Goal: Information Seeking & Learning: Learn about a topic

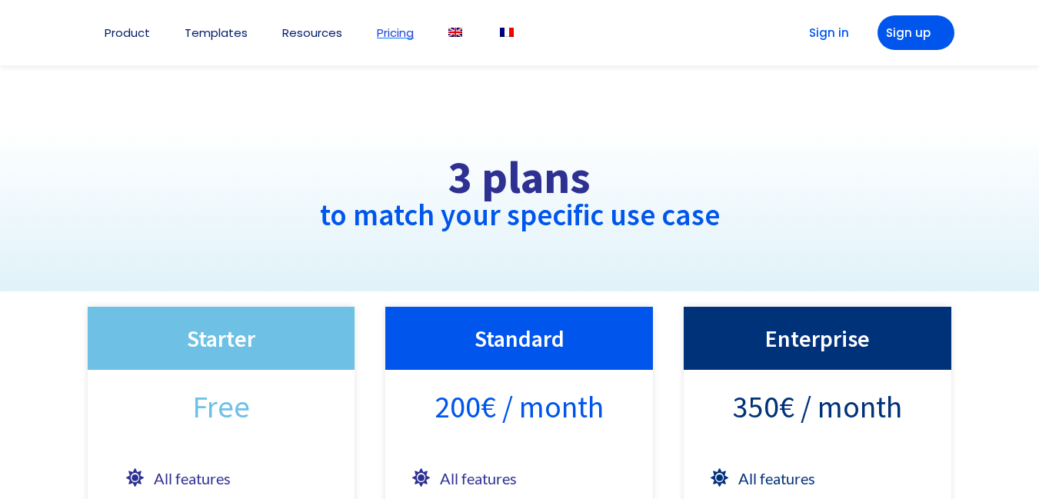
scroll to position [158, 0]
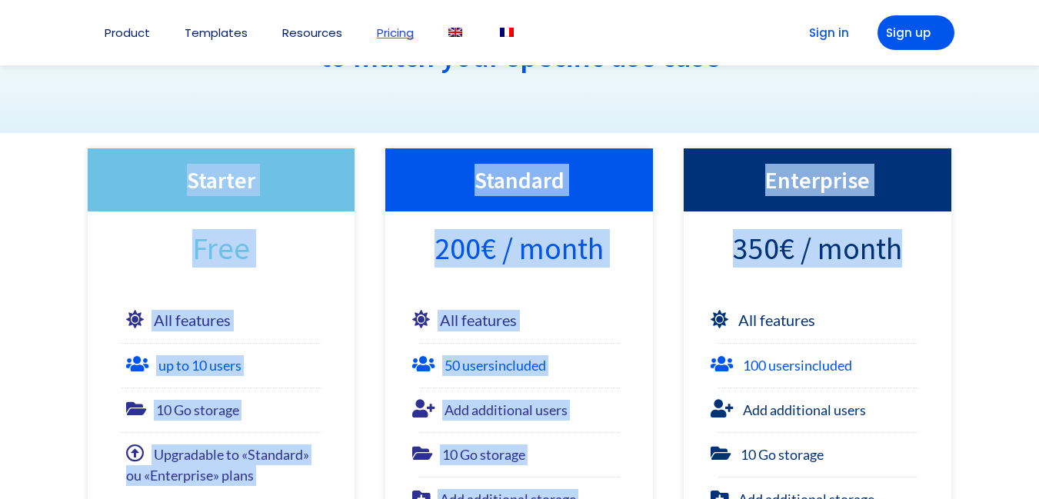
drag, startPoint x: 98, startPoint y: 152, endPoint x: 912, endPoint y: 260, distance: 820.4
click at [912, 260] on div "Starter Free All features up to 10 users 10 Go storage Upgradable to «Standard»…" at bounding box center [519, 434] width 895 height 603
copy div "Starter Free All features up to 10 users 10 Go storage Upgradable to «Standard»…"
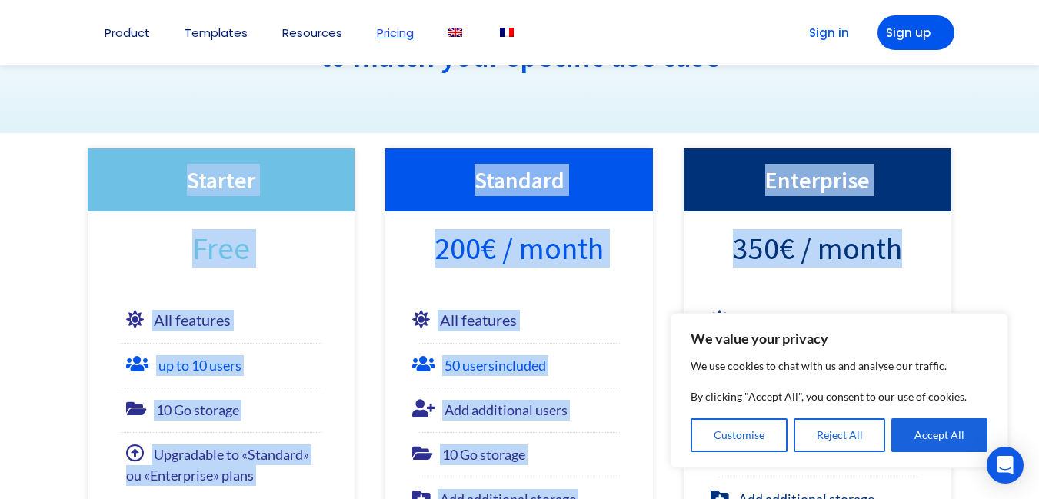
scroll to position [0, 0]
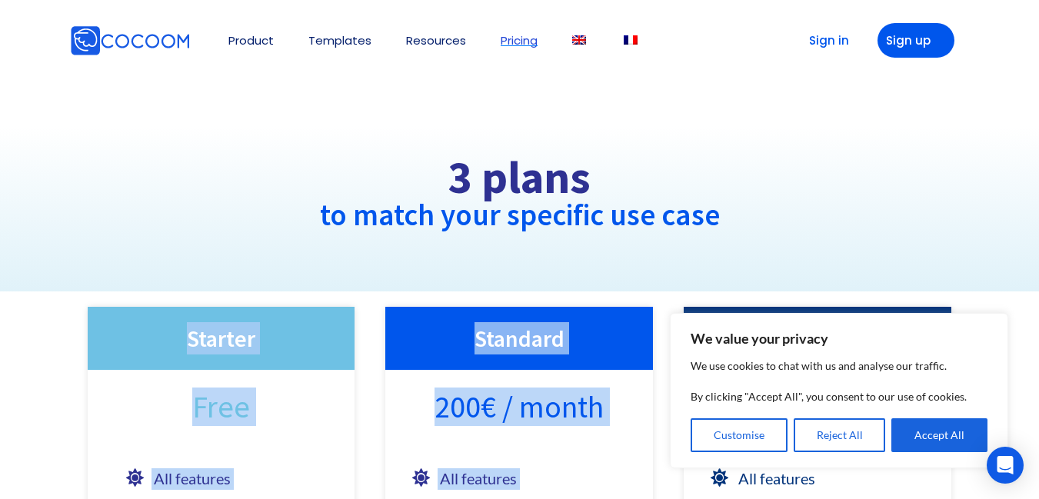
click at [119, 44] on img at bounding box center [130, 40] width 120 height 31
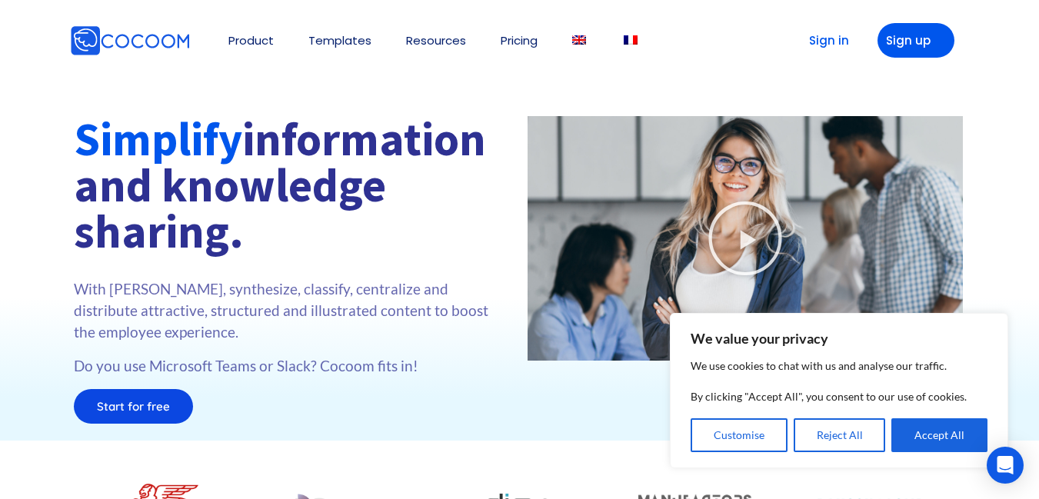
click at [166, 39] on img at bounding box center [130, 40] width 120 height 31
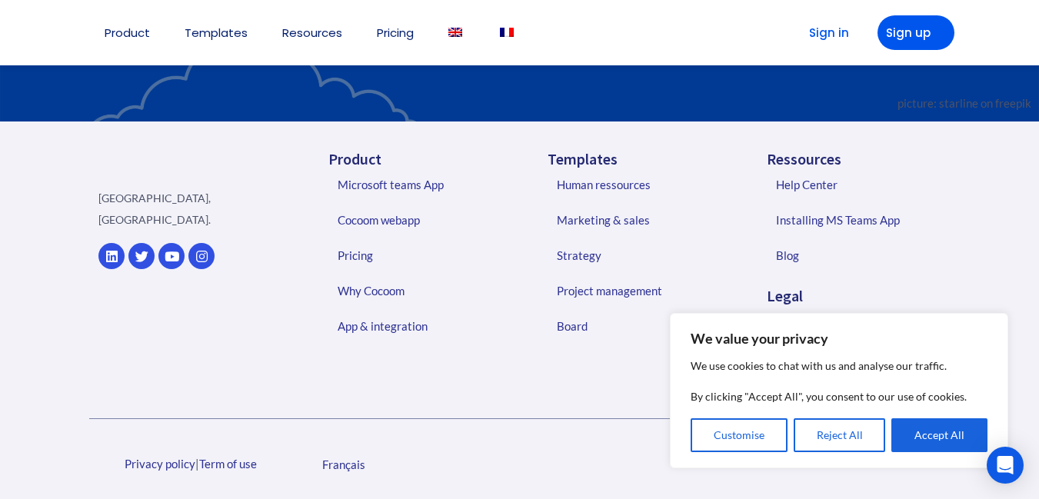
scroll to position [3715, 0]
click at [832, 444] on button "Reject All" at bounding box center [839, 435] width 92 height 34
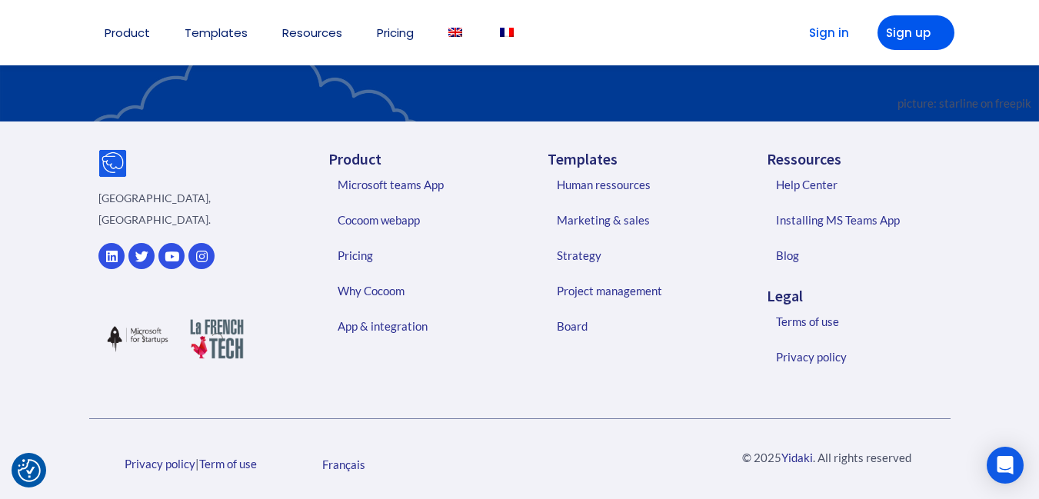
scroll to position [3701, 0]
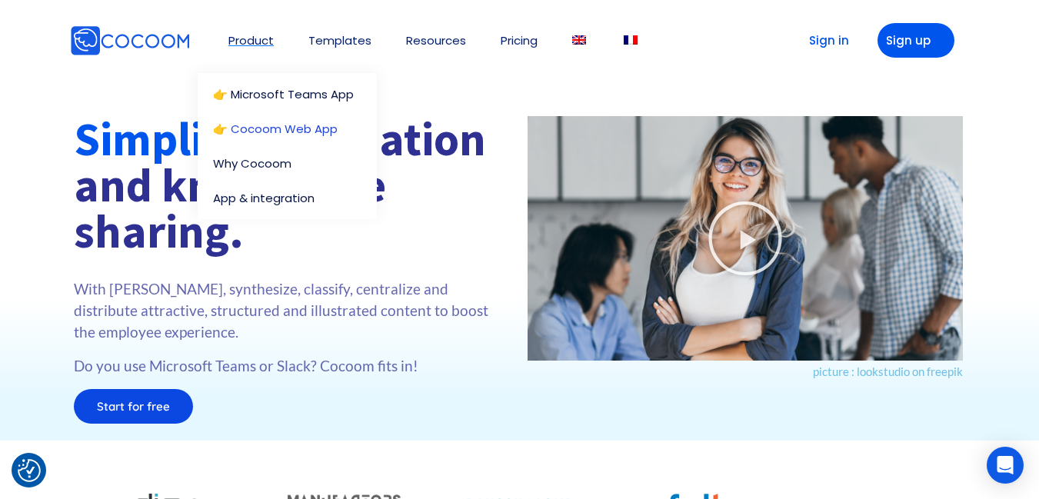
drag, startPoint x: 229, startPoint y: 62, endPoint x: 358, endPoint y: 135, distance: 148.4
click at [274, 73] on li "Product 👉 Microsoft Teams App 👉 Cocoom Web App Why Cocoom App & integration" at bounding box center [250, 40] width 45 height 65
copy li "Product 👉 Microsoft Teams App 👉 Cocoom Web App"
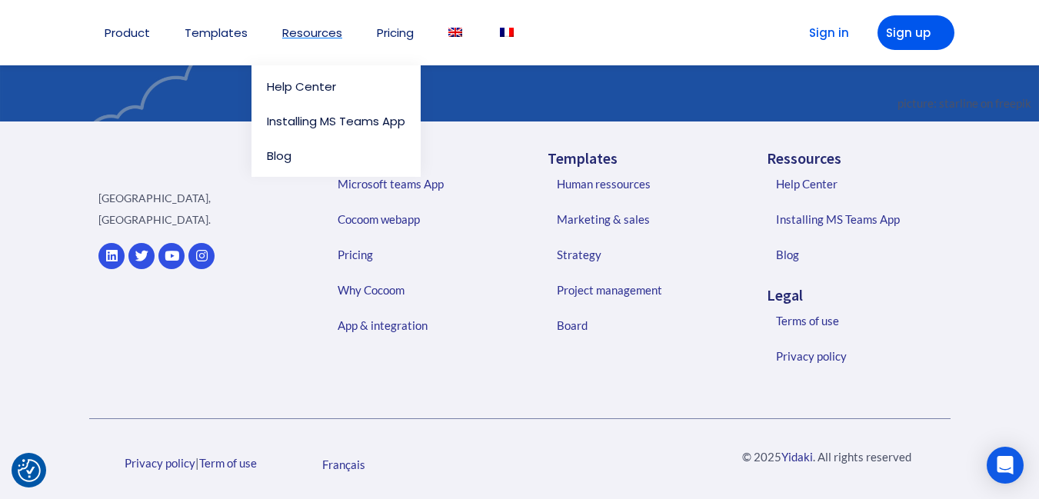
scroll to position [3715, 0]
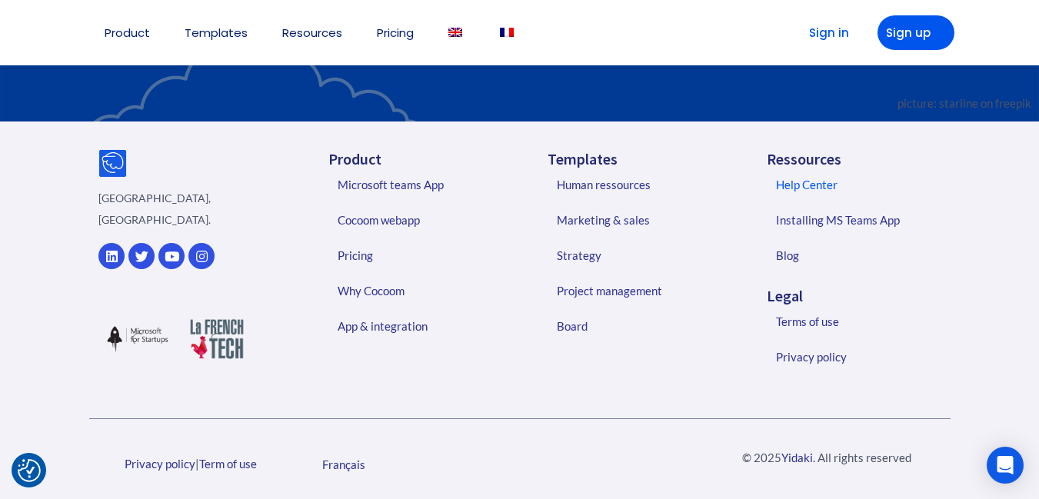
click at [796, 198] on link "Help Center" at bounding box center [859, 184] width 198 height 35
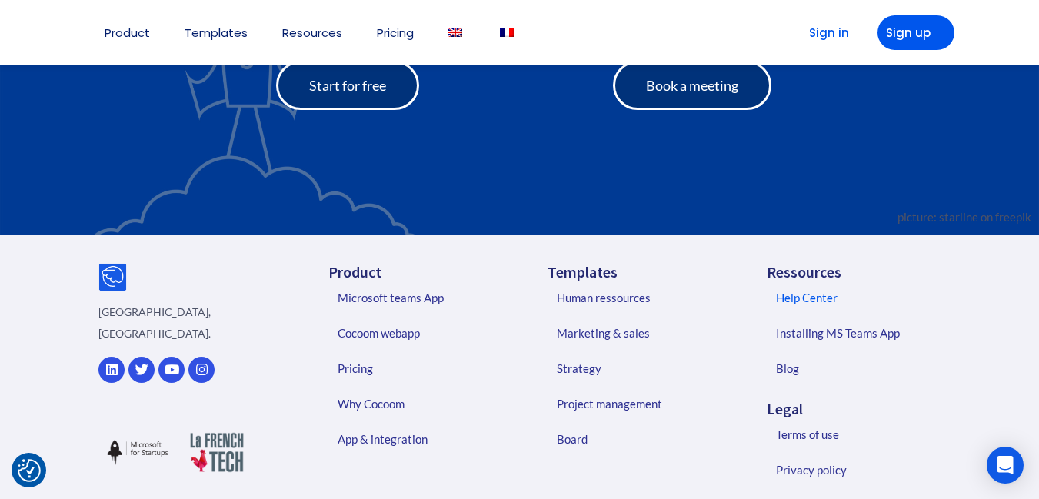
click at [813, 280] on link "Help Center" at bounding box center [859, 297] width 198 height 35
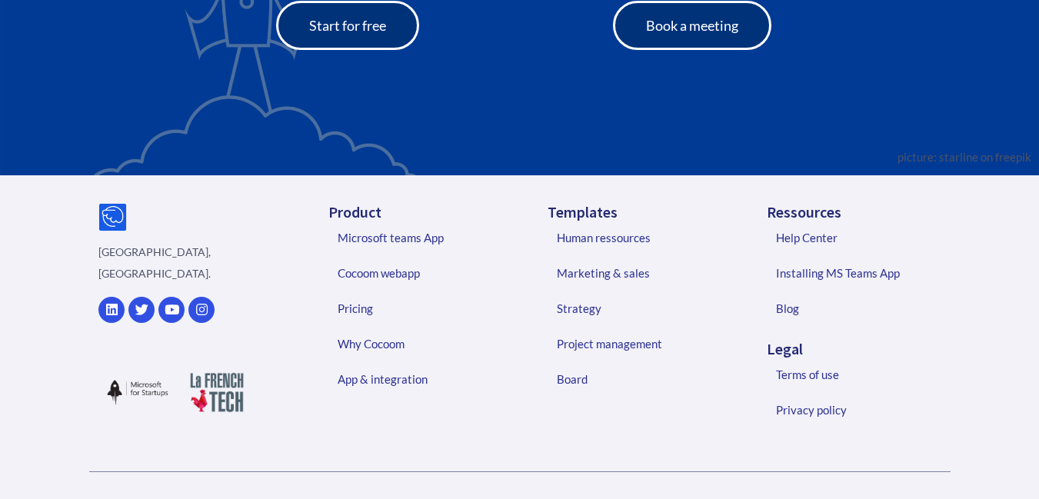
scroll to position [3641, 0]
